Goal: Find specific page/section: Find specific page/section

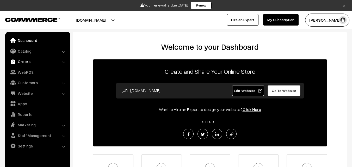
click at [27, 62] on link "Orders" at bounding box center [38, 61] width 62 height 9
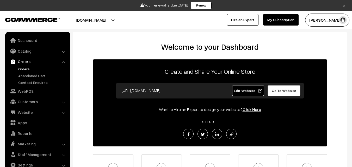
click at [27, 70] on link "Orders" at bounding box center [43, 68] width 52 height 5
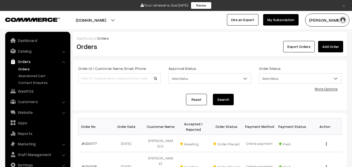
scroll to position [26, 0]
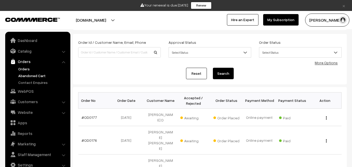
click at [30, 75] on link "Abandoned Cart" at bounding box center [43, 75] width 52 height 5
